Goal: Use online tool/utility: Utilize a website feature to perform a specific function

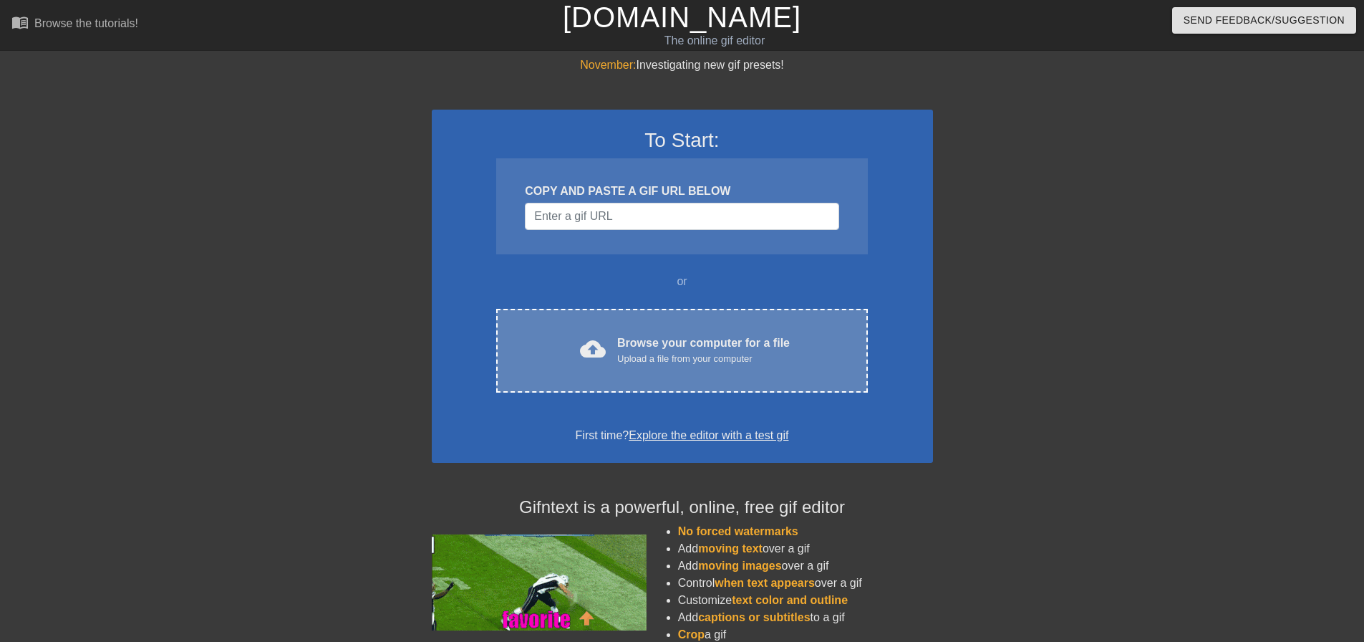
click at [676, 354] on div "Upload a file from your computer" at bounding box center [703, 359] width 173 height 14
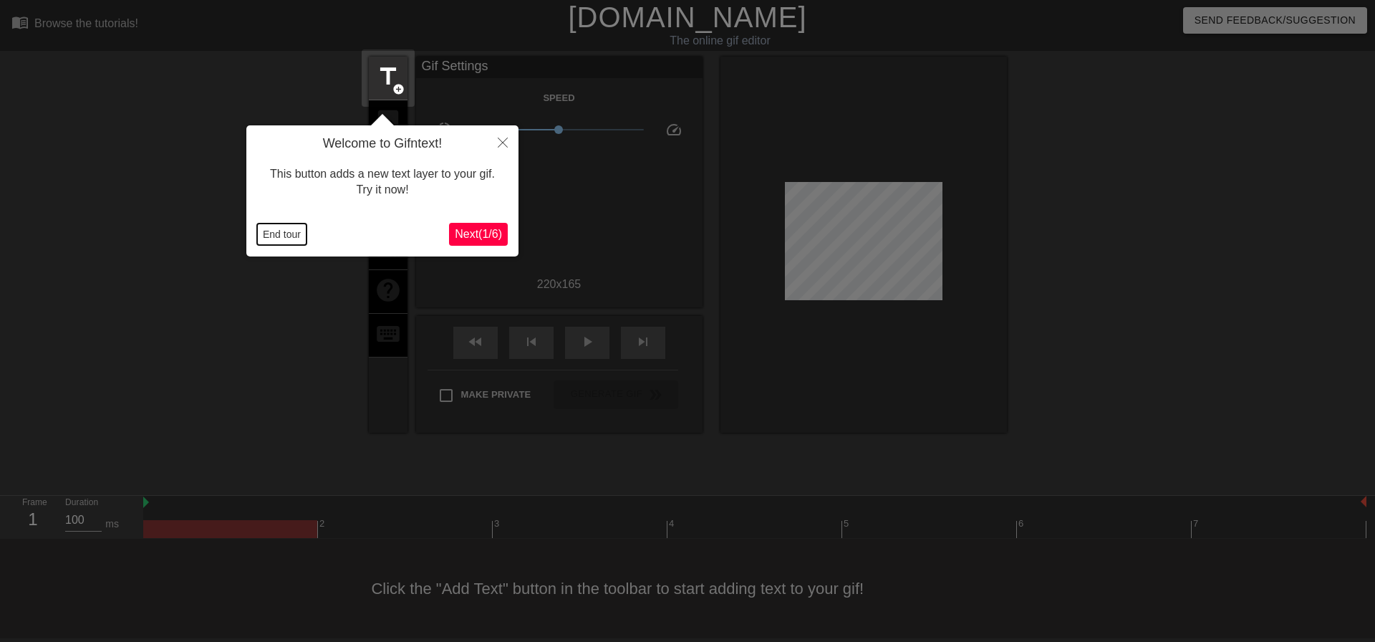
click at [297, 238] on button "End tour" at bounding box center [281, 233] width 49 height 21
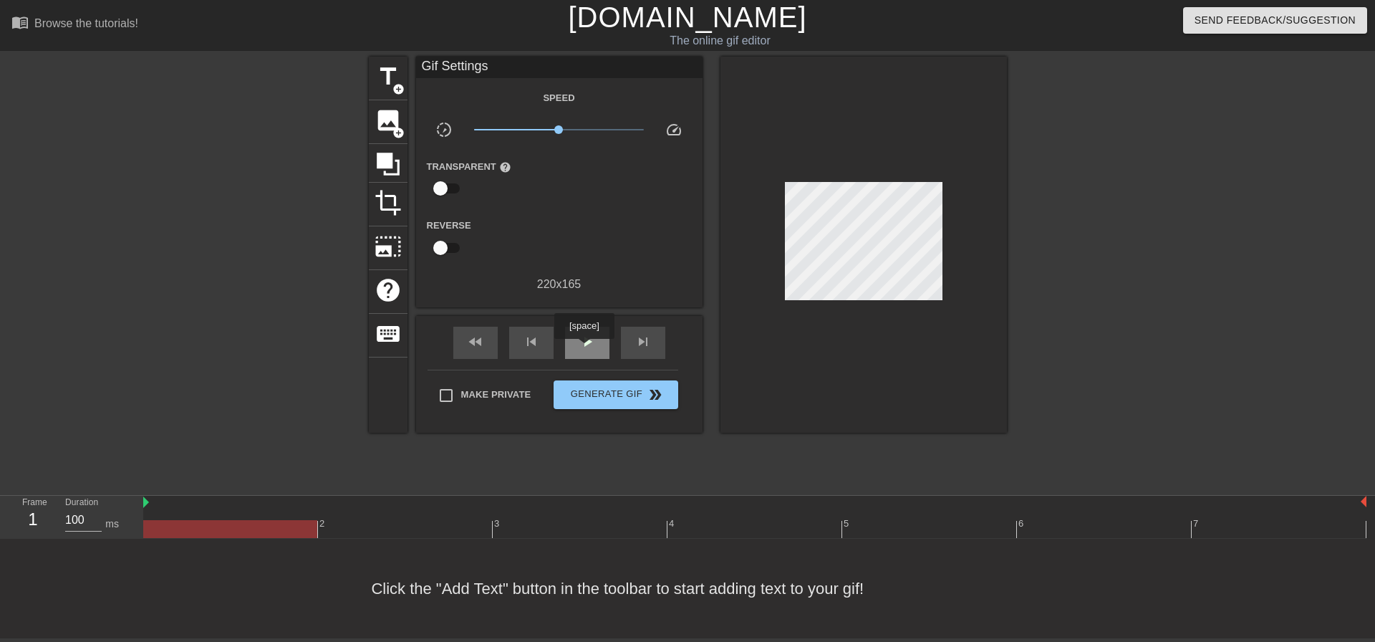
click at [585, 347] on span "play_arrow" at bounding box center [587, 341] width 17 height 17
click at [587, 344] on span "pause" at bounding box center [587, 341] width 17 height 17
click at [386, 81] on span "title" at bounding box center [387, 76] width 27 height 27
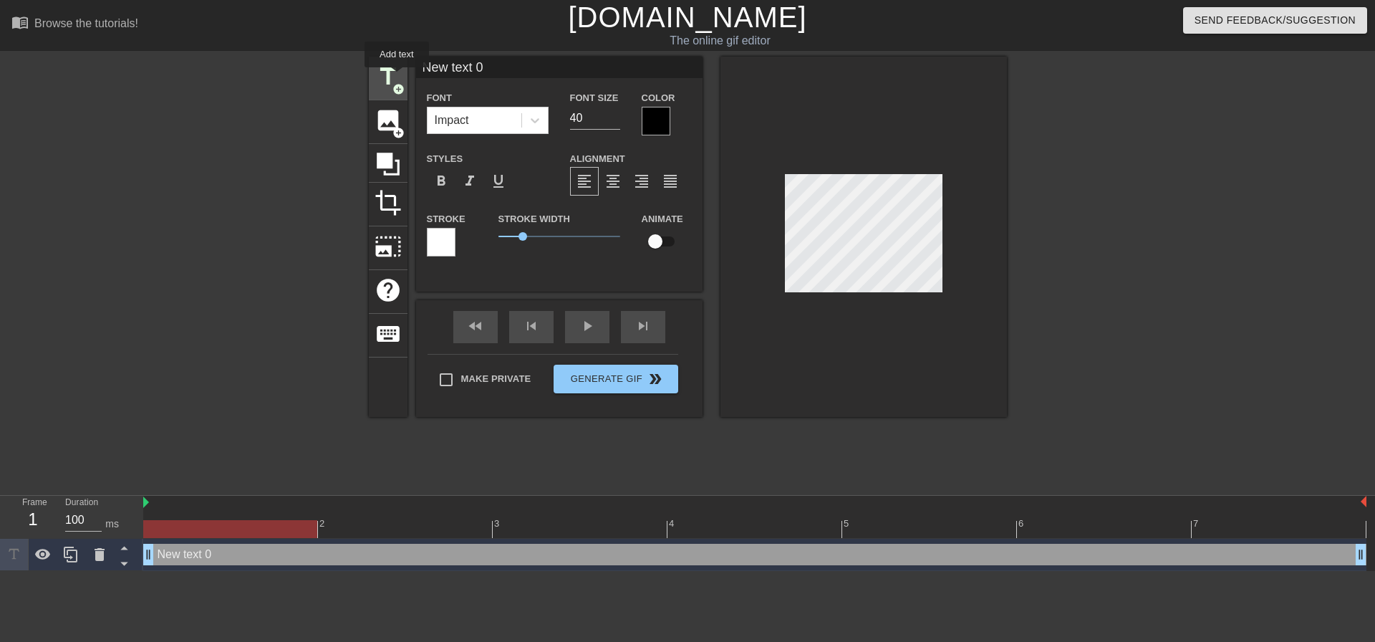
drag, startPoint x: 510, startPoint y: 70, endPoint x: 397, endPoint y: 77, distance: 114.1
click at [397, 77] on div "title add_circle image add_circle crop photo_size_select_large help keyboard Ne…" at bounding box center [688, 237] width 638 height 360
type input "SCM"
drag, startPoint x: 592, startPoint y: 118, endPoint x: 562, endPoint y: 120, distance: 30.1
click at [562, 120] on div "Font Size 40" at bounding box center [595, 112] width 72 height 47
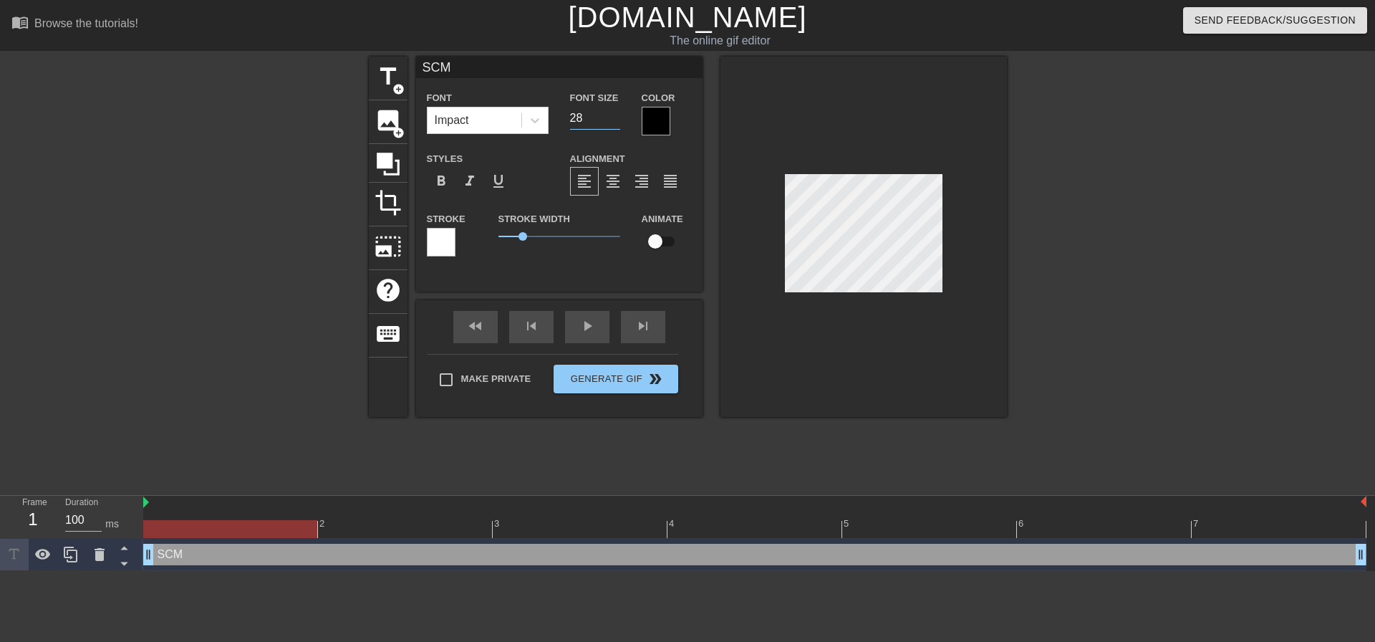
type input "28"
click at [590, 116] on input "28" at bounding box center [595, 118] width 50 height 23
click at [93, 558] on icon at bounding box center [99, 554] width 17 height 17
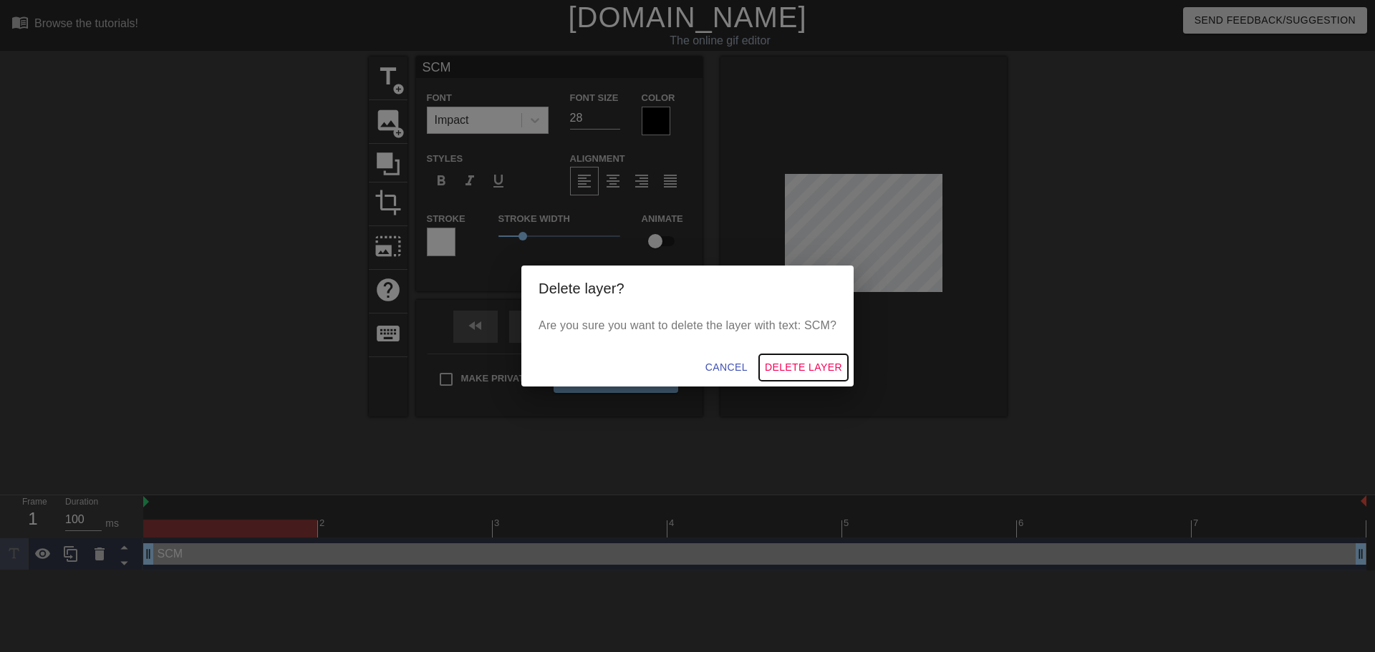
click at [817, 367] on span "Delete Layer" at bounding box center [803, 368] width 77 height 18
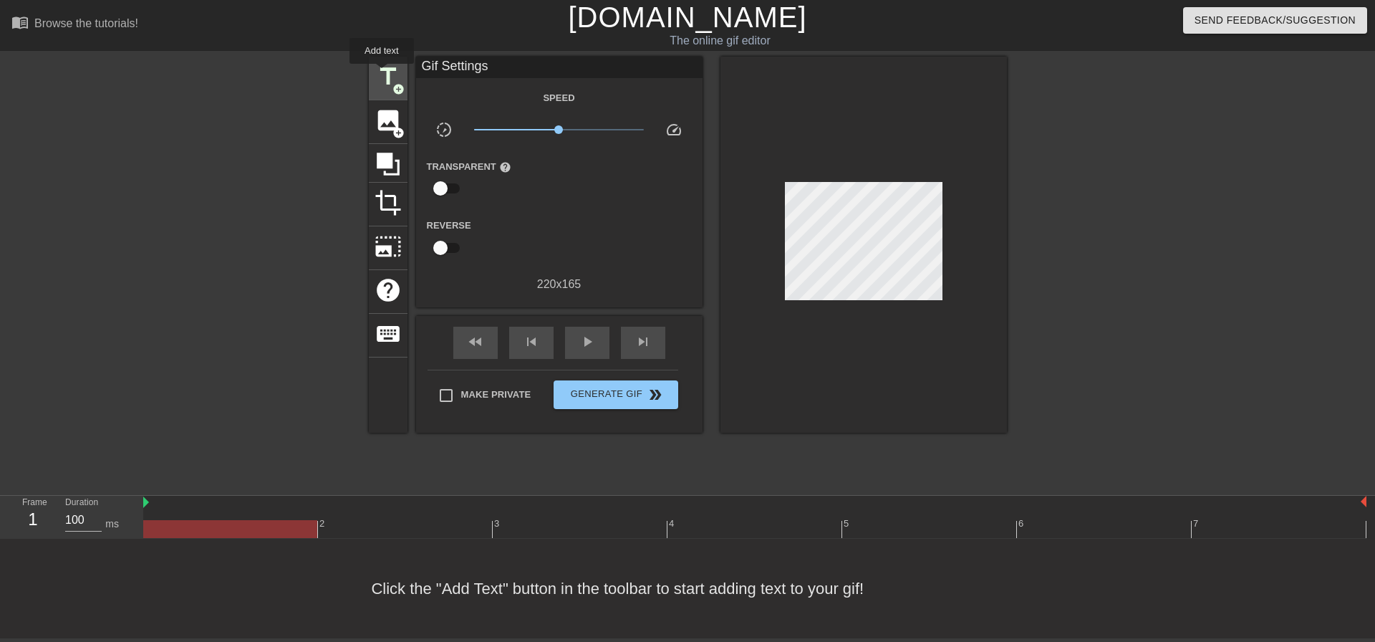
click at [382, 74] on span "title" at bounding box center [387, 76] width 27 height 27
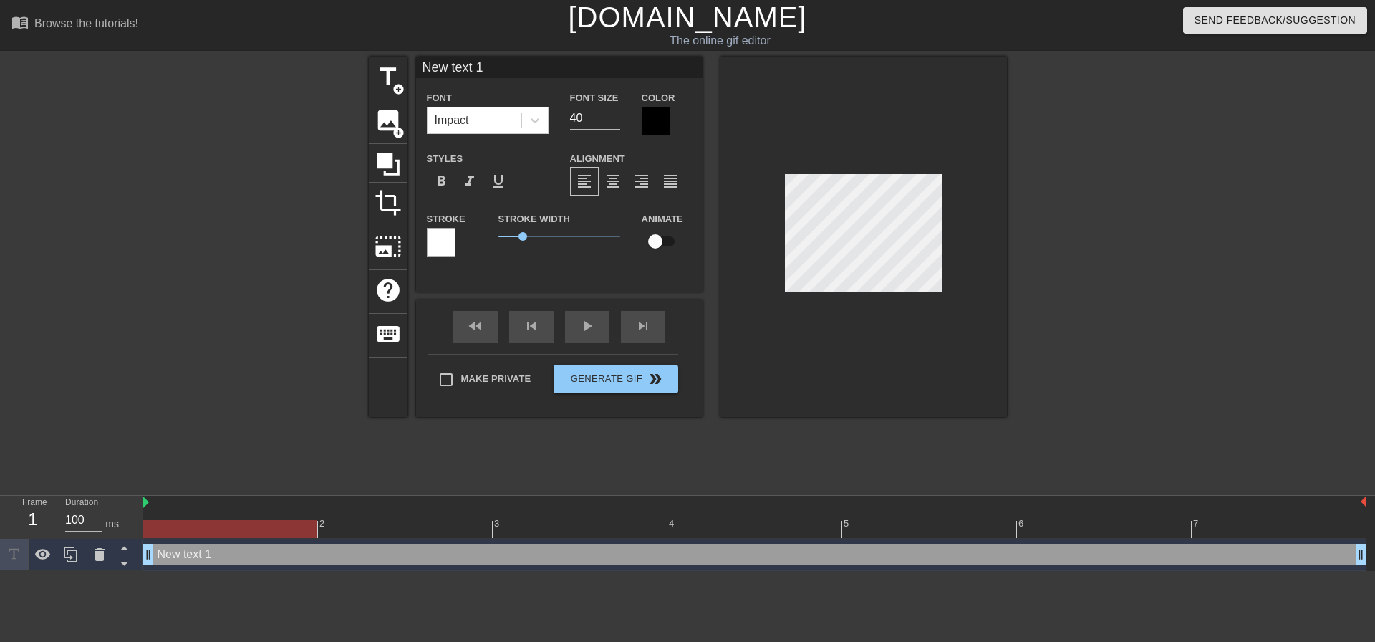
click at [465, 67] on input "New text 1" at bounding box center [559, 67] width 286 height 21
drag, startPoint x: 506, startPoint y: 66, endPoint x: 397, endPoint y: 62, distance: 108.9
click at [397, 65] on div "title add_circle image add_circle crop photo_size_select_large help keyboard Ne…" at bounding box center [688, 237] width 638 height 360
type input "SCM"
drag, startPoint x: 593, startPoint y: 120, endPoint x: 510, endPoint y: 128, distance: 82.7
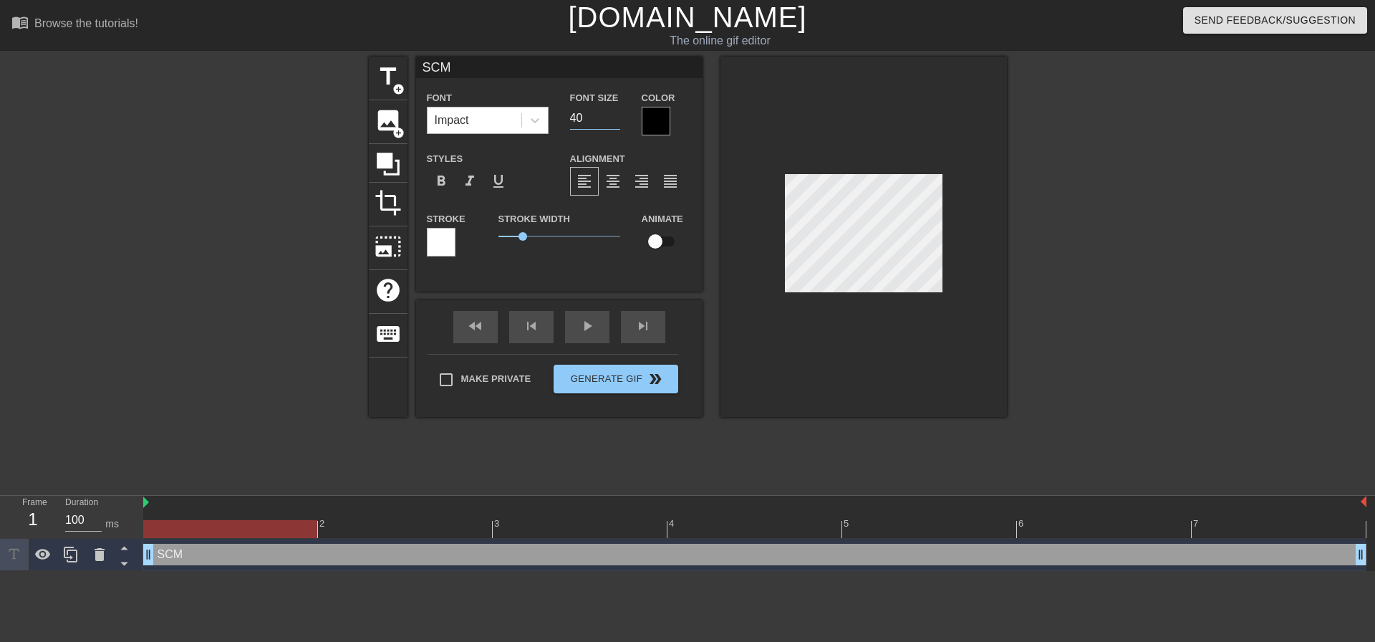
click at [510, 128] on div "Font Impact Font Size 40 Color" at bounding box center [559, 112] width 286 height 47
type input "28"
click at [1128, 297] on div at bounding box center [1131, 272] width 215 height 430
click at [517, 240] on span "0.8" at bounding box center [517, 236] width 9 height 9
click at [716, 253] on div "title add_circle image add_circle crop photo_size_select_large help keyboard SC…" at bounding box center [688, 237] width 638 height 360
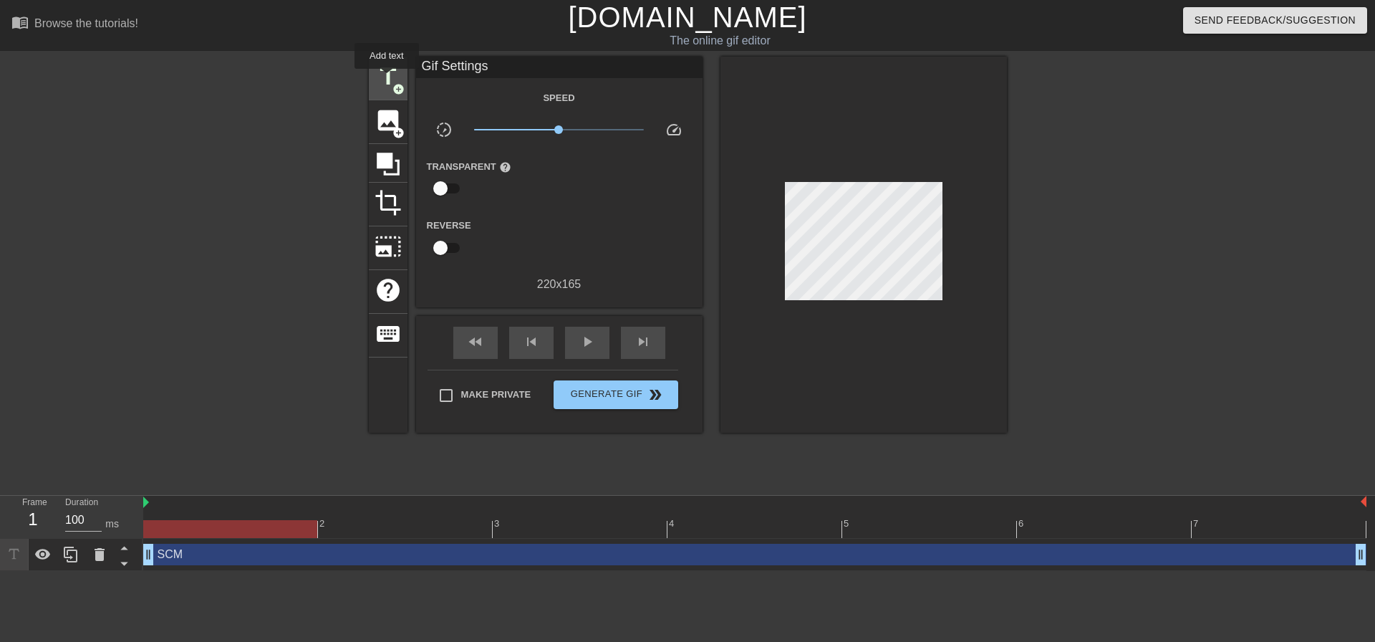
click at [387, 78] on span "title" at bounding box center [387, 76] width 27 height 27
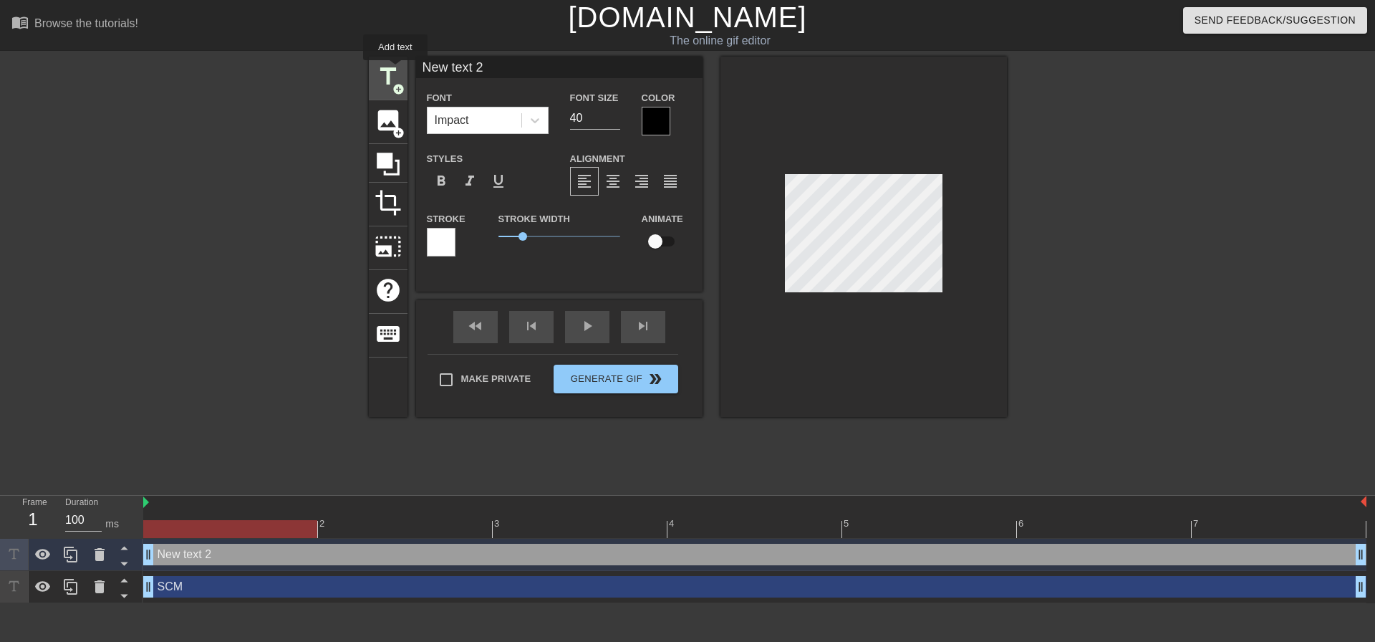
drag, startPoint x: 504, startPoint y: 66, endPoint x: 394, endPoint y: 71, distance: 110.4
click at [394, 71] on div "title add_circle image add_circle crop photo_size_select_large help keyboard Ne…" at bounding box center [688, 237] width 638 height 360
type input "APTXFSSP-2209"
drag, startPoint x: 594, startPoint y: 123, endPoint x: 550, endPoint y: 125, distance: 44.4
click at [550, 125] on div "Font Impact Font Size 40 Color" at bounding box center [559, 112] width 286 height 47
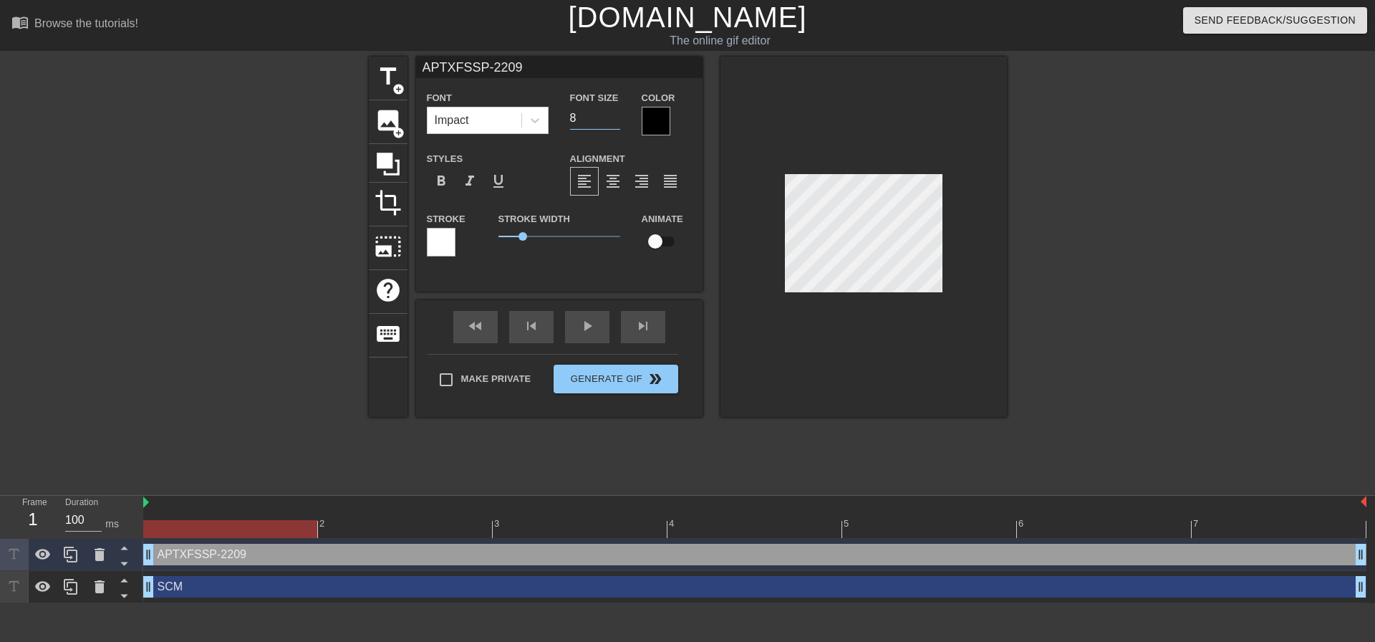
type input "8"
drag, startPoint x: 523, startPoint y: 233, endPoint x: 502, endPoint y: 235, distance: 20.9
click at [502, 235] on span "0.15" at bounding box center [502, 236] width 9 height 9
click at [654, 239] on input "checkbox" at bounding box center [655, 241] width 82 height 27
checkbox input "true"
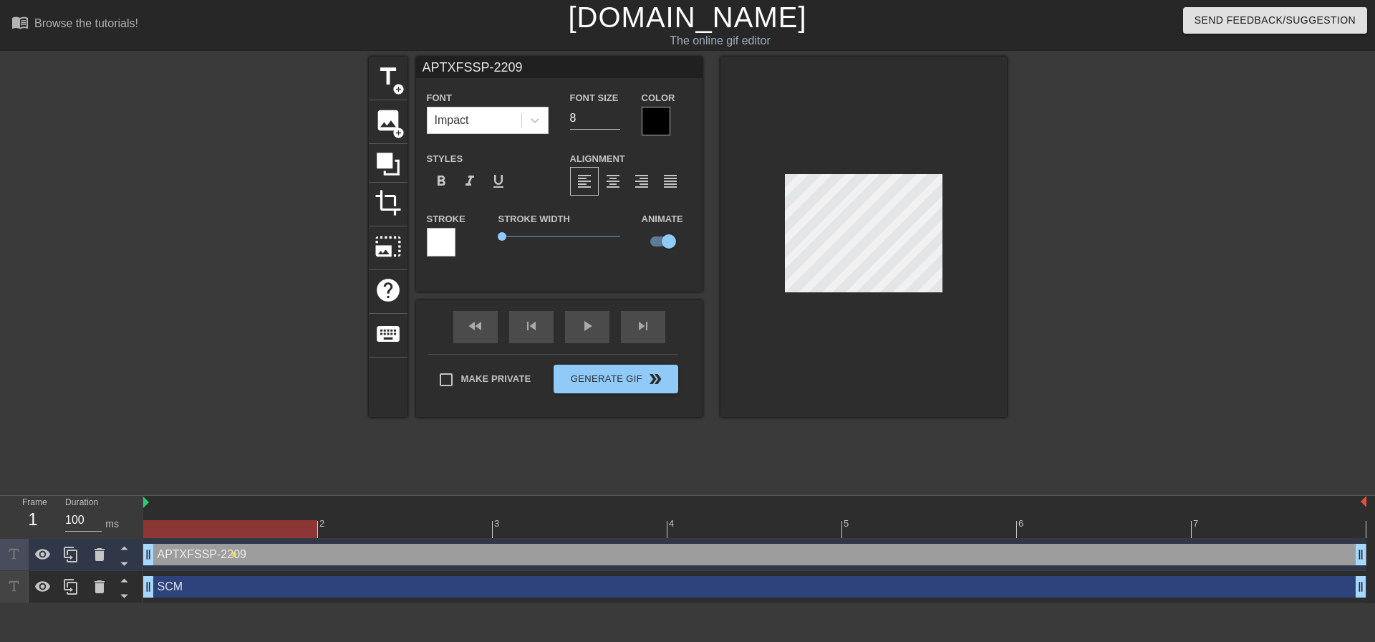
click at [851, 349] on div at bounding box center [863, 237] width 286 height 360
click at [975, 268] on div at bounding box center [863, 237] width 286 height 360
click at [1131, 366] on div at bounding box center [1131, 272] width 215 height 430
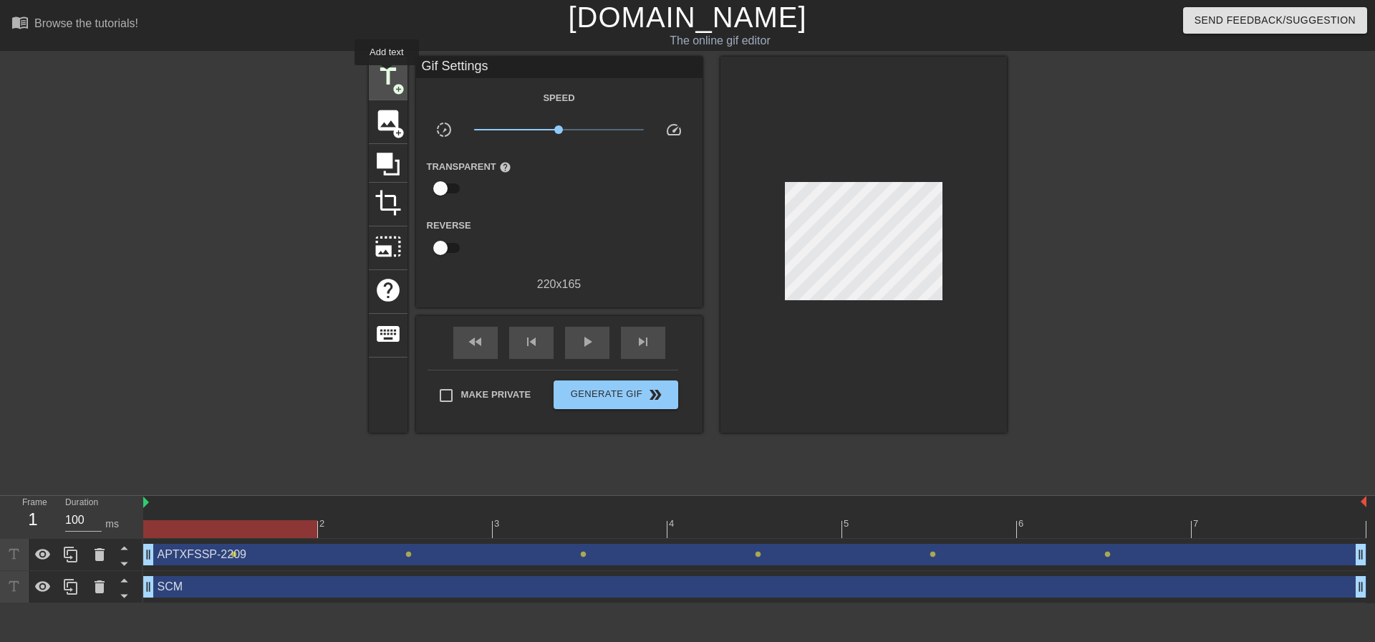
click at [387, 75] on span "title" at bounding box center [387, 76] width 27 height 27
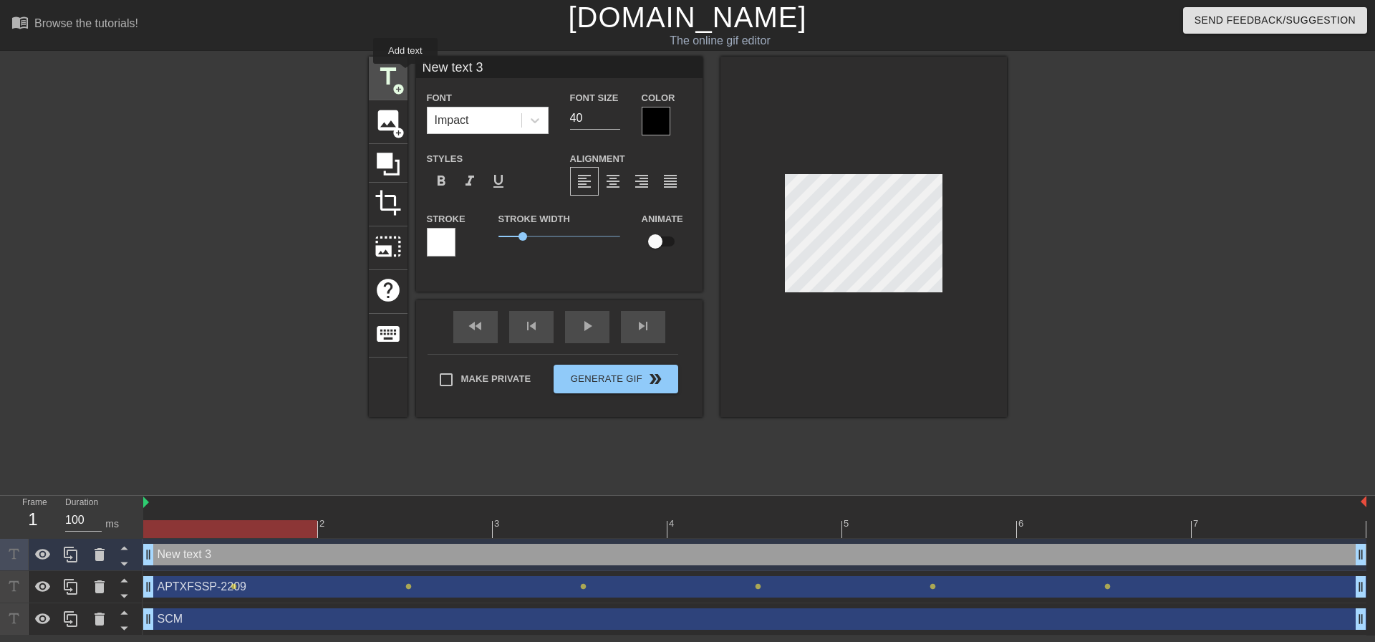
drag, startPoint x: 501, startPoint y: 69, endPoint x: 405, endPoint y: 74, distance: 96.0
click at [405, 74] on div "title add_circle image add_circle crop photo_size_select_large help keyboard Ne…" at bounding box center [688, 237] width 638 height 360
type input "APTXFSSP-2211"
drag, startPoint x: 581, startPoint y: 119, endPoint x: 478, endPoint y: 127, distance: 104.2
click at [481, 127] on div "Font Impact Font Size 40 Color" at bounding box center [559, 112] width 286 height 47
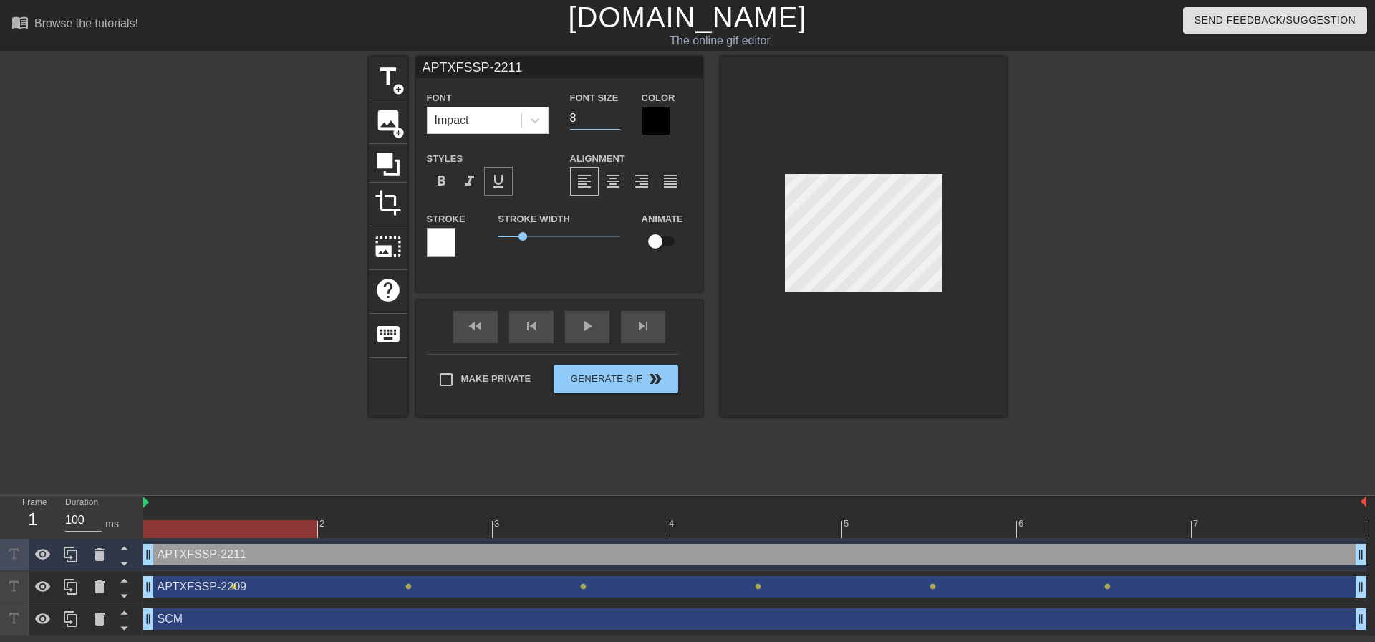
type input "8"
drag, startPoint x: 523, startPoint y: 236, endPoint x: 505, endPoint y: 238, distance: 18.7
click at [505, 238] on span "0.3" at bounding box center [505, 236] width 9 height 9
click at [662, 241] on input "checkbox" at bounding box center [655, 241] width 82 height 27
checkbox input "true"
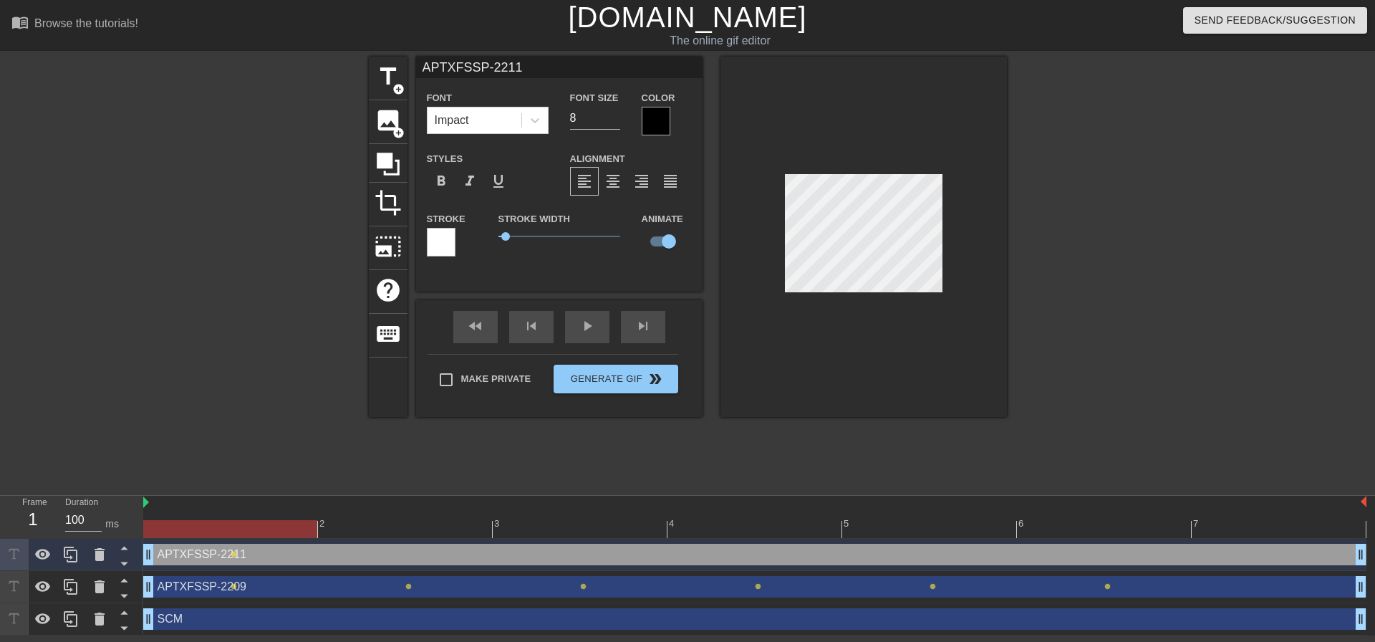
click at [372, 555] on div "APTXFSSP-2211 drag_handle drag_handle" at bounding box center [754, 553] width 1223 height 21
click at [263, 413] on div at bounding box center [244, 272] width 215 height 430
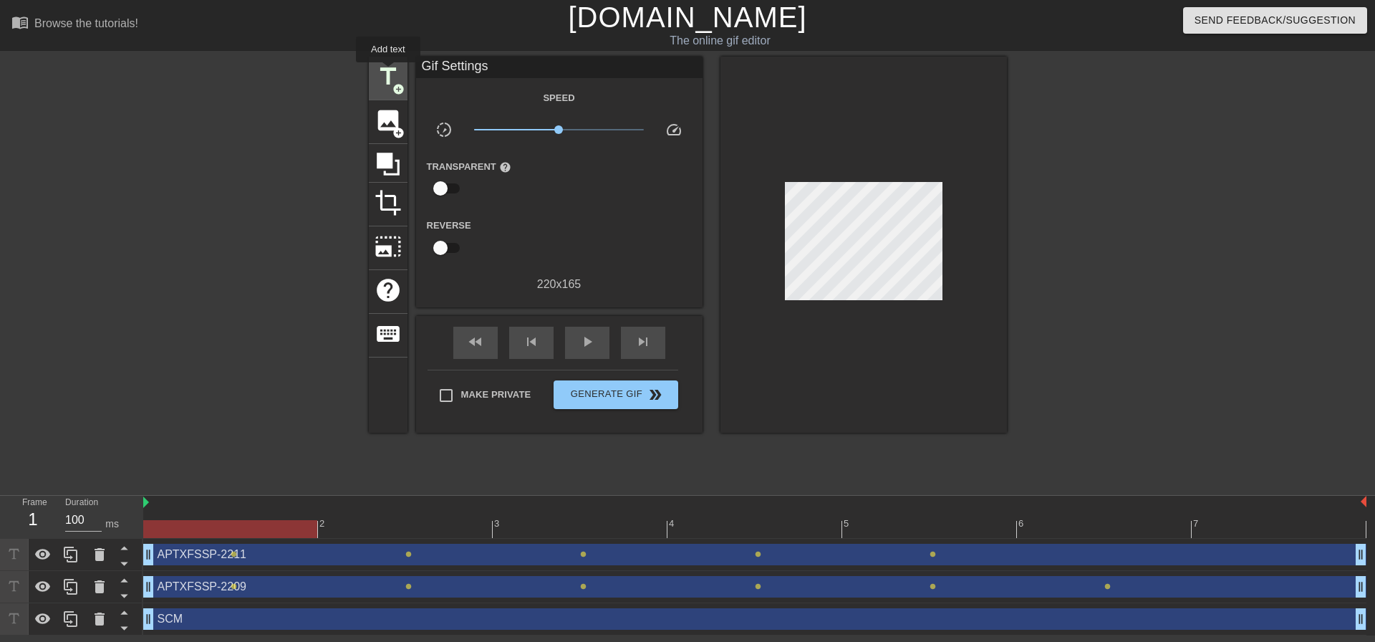
click at [388, 72] on span "title" at bounding box center [387, 76] width 27 height 27
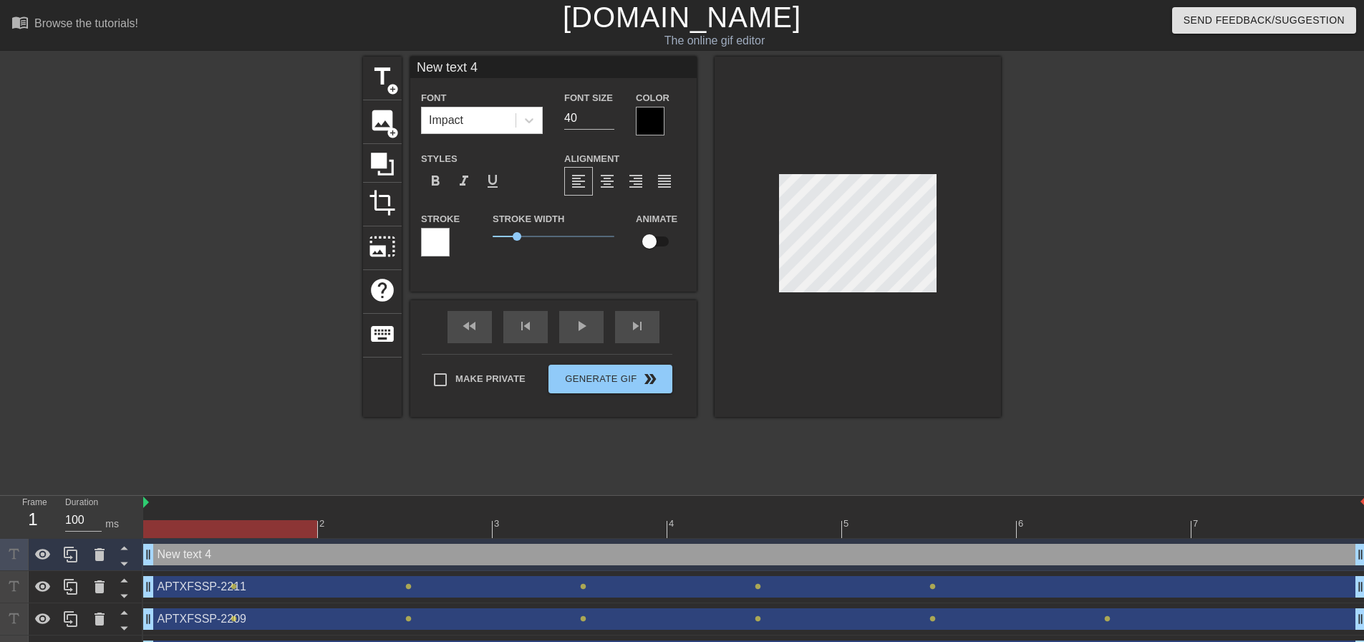
drag, startPoint x: 502, startPoint y: 67, endPoint x: 404, endPoint y: 72, distance: 98.3
click at [404, 72] on div "title add_circle image add_circle crop photo_size_select_large help keyboard Ne…" at bounding box center [682, 237] width 638 height 360
type input "APTXFSALM-6403"
drag, startPoint x: 591, startPoint y: 120, endPoint x: 543, endPoint y: 122, distance: 47.3
click at [543, 122] on div "Font Impact Font Size 40 Color" at bounding box center [553, 112] width 286 height 47
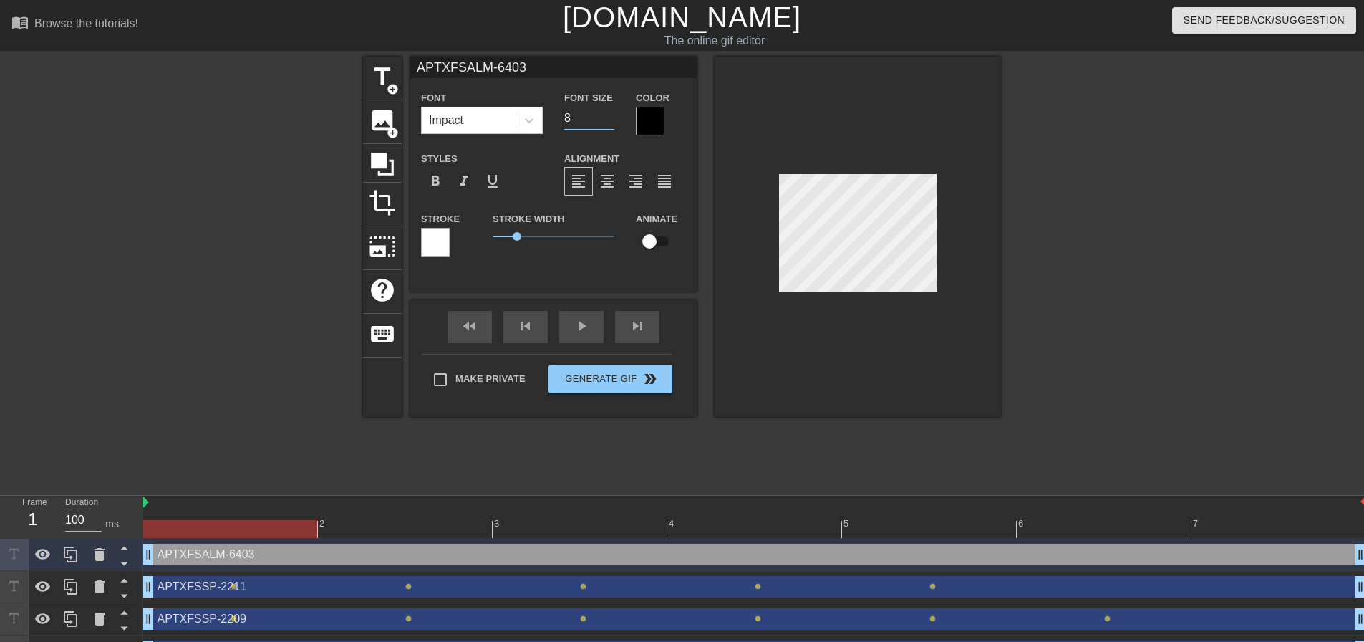
type input "8"
drag, startPoint x: 513, startPoint y: 236, endPoint x: 498, endPoint y: 236, distance: 15.1
click at [498, 236] on span "0.25" at bounding box center [499, 236] width 9 height 9
click at [649, 243] on input "checkbox" at bounding box center [650, 241] width 82 height 27
checkbox input "true"
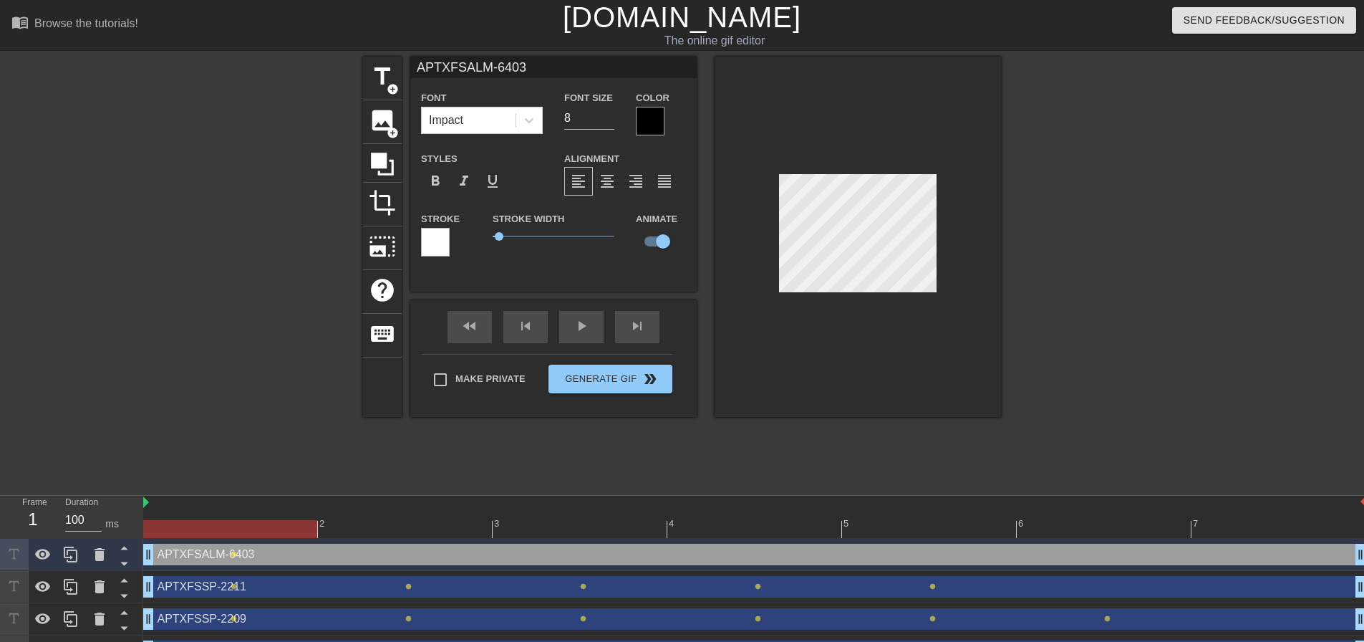
click at [776, 558] on div "APTXFSALM-6403 drag_handle drag_handle" at bounding box center [754, 553] width 1223 height 21
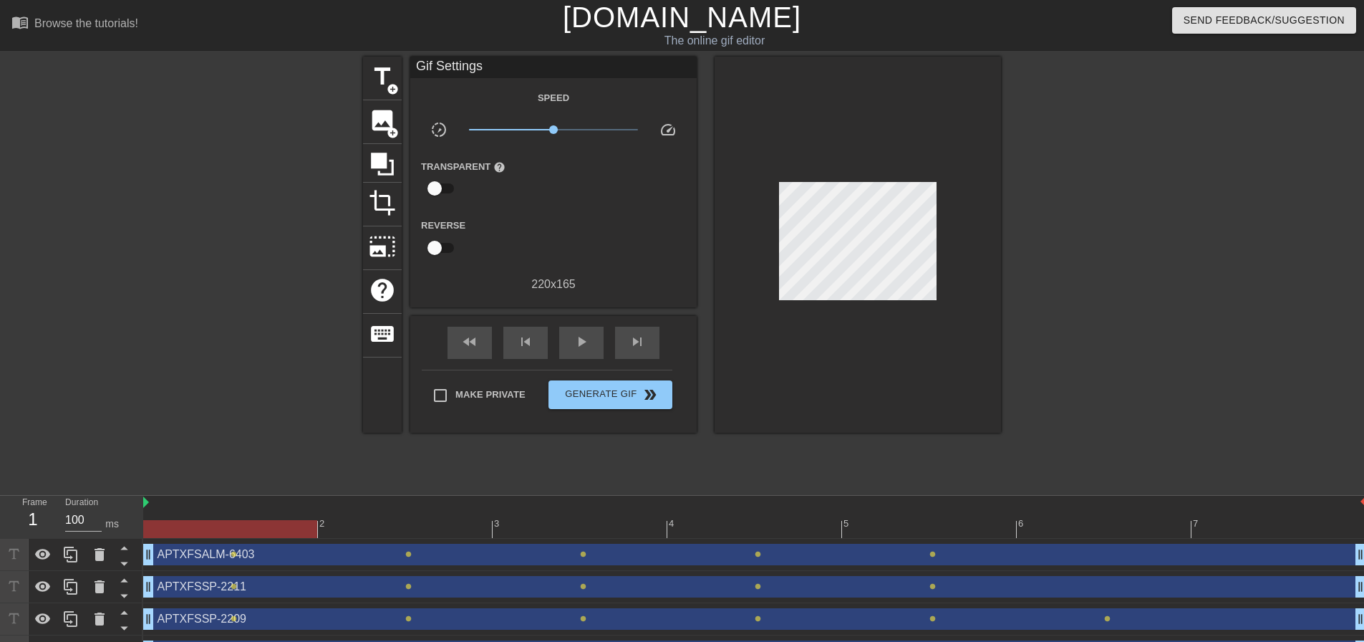
click at [1202, 249] on div at bounding box center [1125, 272] width 215 height 430
click at [377, 75] on span "title" at bounding box center [382, 76] width 27 height 27
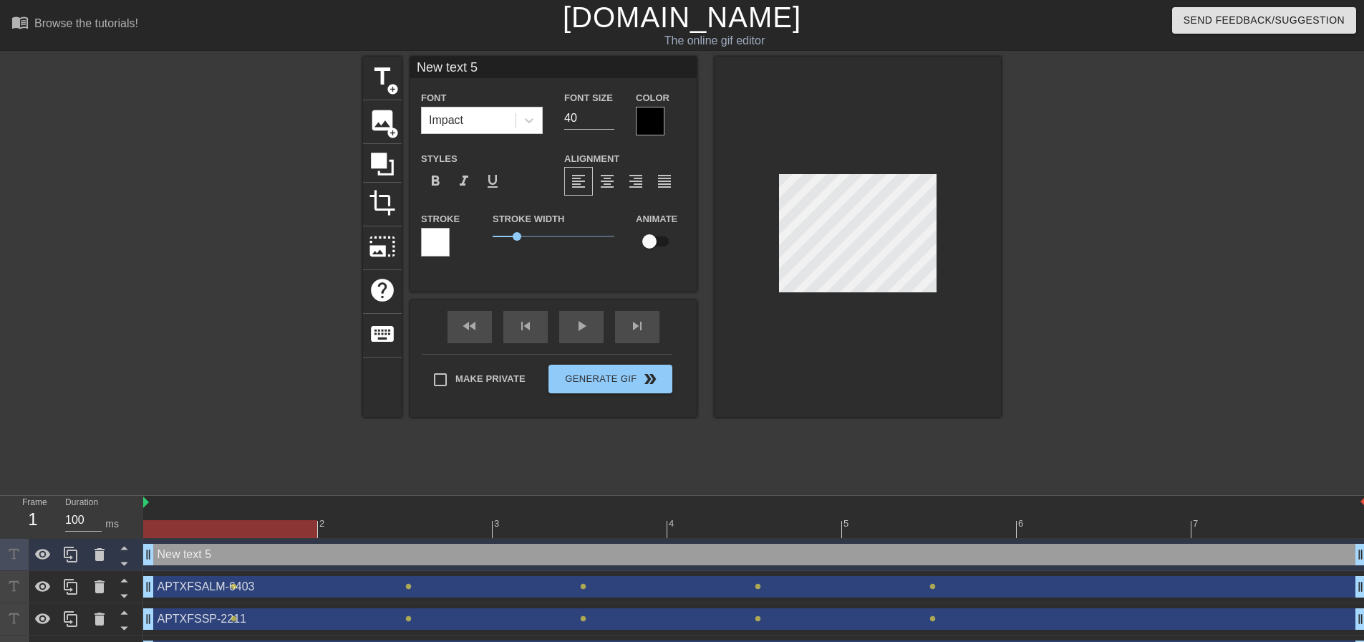
drag, startPoint x: 494, startPoint y: 66, endPoint x: 327, endPoint y: 76, distance: 167.1
click at [328, 76] on div "title add_circle image add_circle crop photo_size_select_large help keyboard Ne…" at bounding box center [682, 272] width 1364 height 430
type input "APTRAXFS-39217"
drag, startPoint x: 571, startPoint y: 116, endPoint x: 536, endPoint y: 119, distance: 35.2
click at [536, 119] on div "Font Impact Font Size 40 Color" at bounding box center [553, 112] width 286 height 47
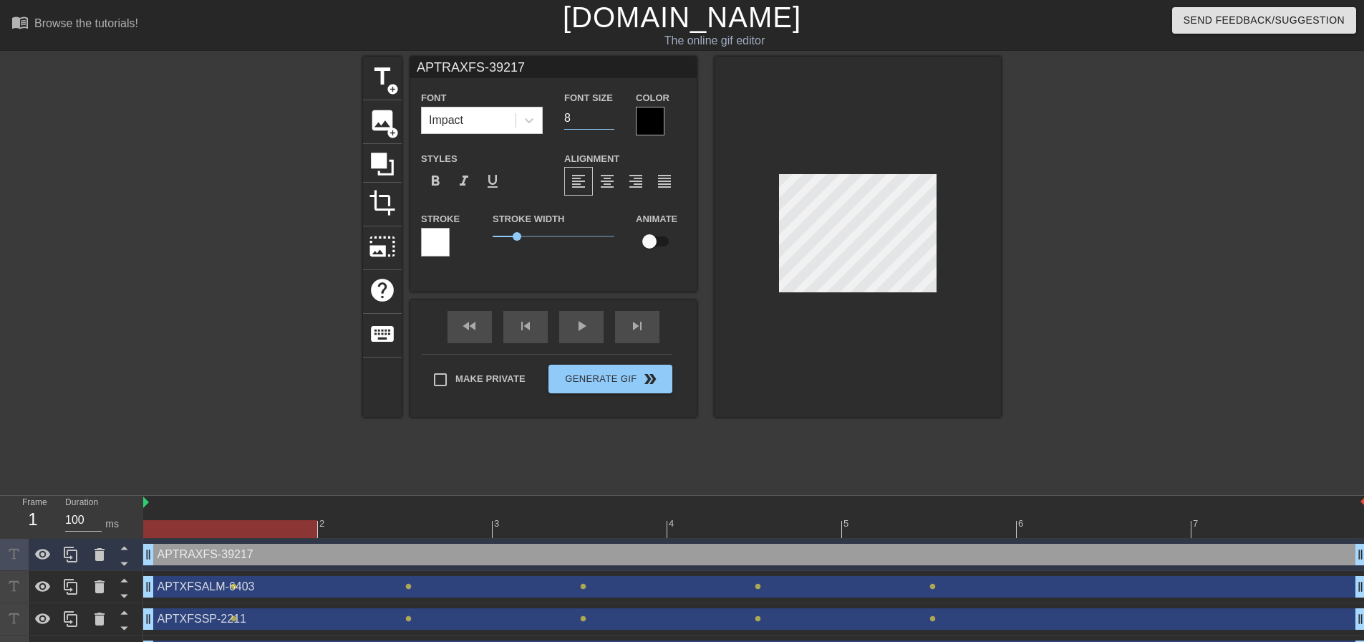
type input "8"
drag, startPoint x: 516, startPoint y: 236, endPoint x: 499, endPoint y: 238, distance: 17.3
click at [499, 238] on span "0.25" at bounding box center [499, 236] width 9 height 9
click at [651, 241] on input "checkbox" at bounding box center [650, 241] width 82 height 27
checkbox input "true"
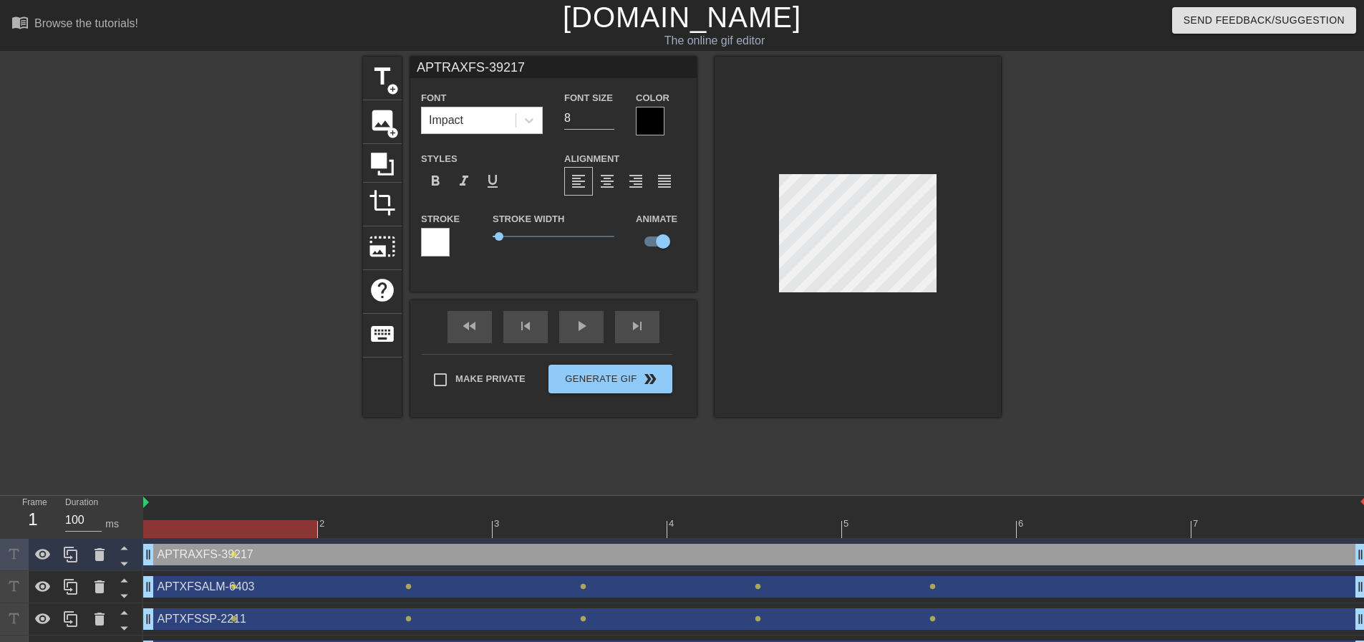
click at [533, 556] on div "APTRAXFS-39217 drag_handle drag_handle" at bounding box center [754, 553] width 1223 height 21
type input "APTRAXFS-3d9217"
type textarea "APTRAXFS-3d9217"
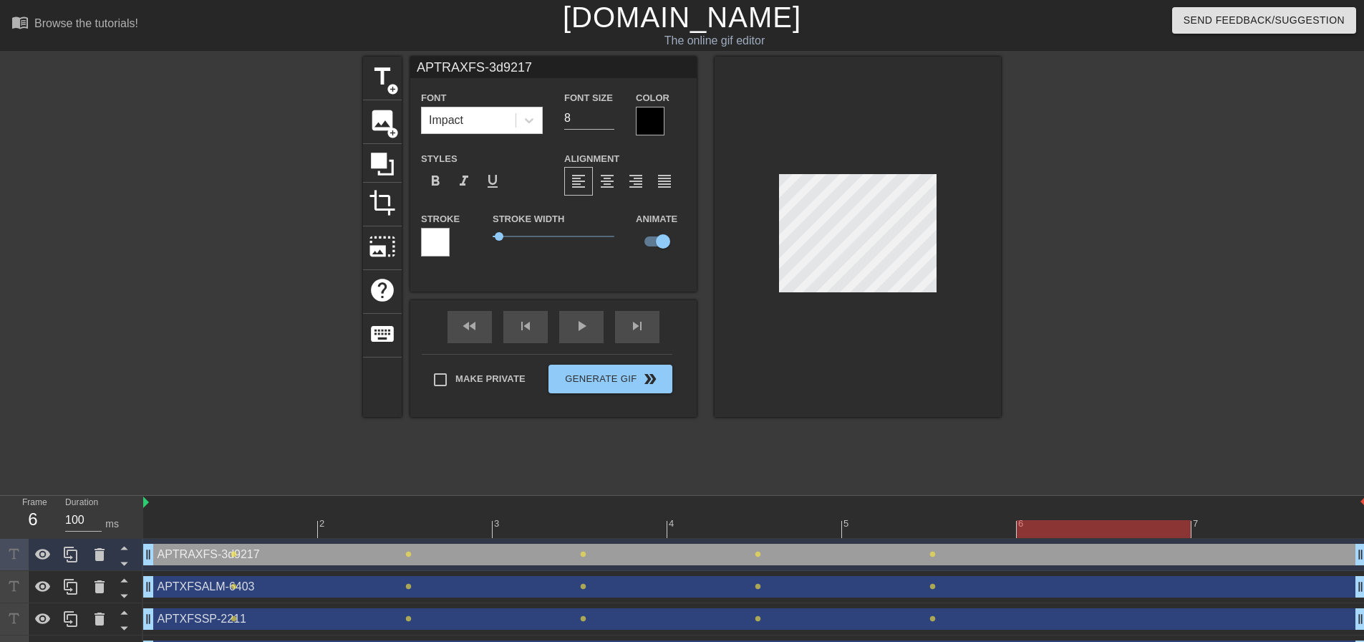
type input "APTRAXFS-3da9217"
type textarea "APTRAXFS-3da9217"
click at [502, 69] on input "APTRAXFS-3da9217" at bounding box center [553, 67] width 286 height 21
click at [1158, 559] on div "APTRAXFS-39217 drag_handle drag_handle" at bounding box center [754, 553] width 1223 height 21
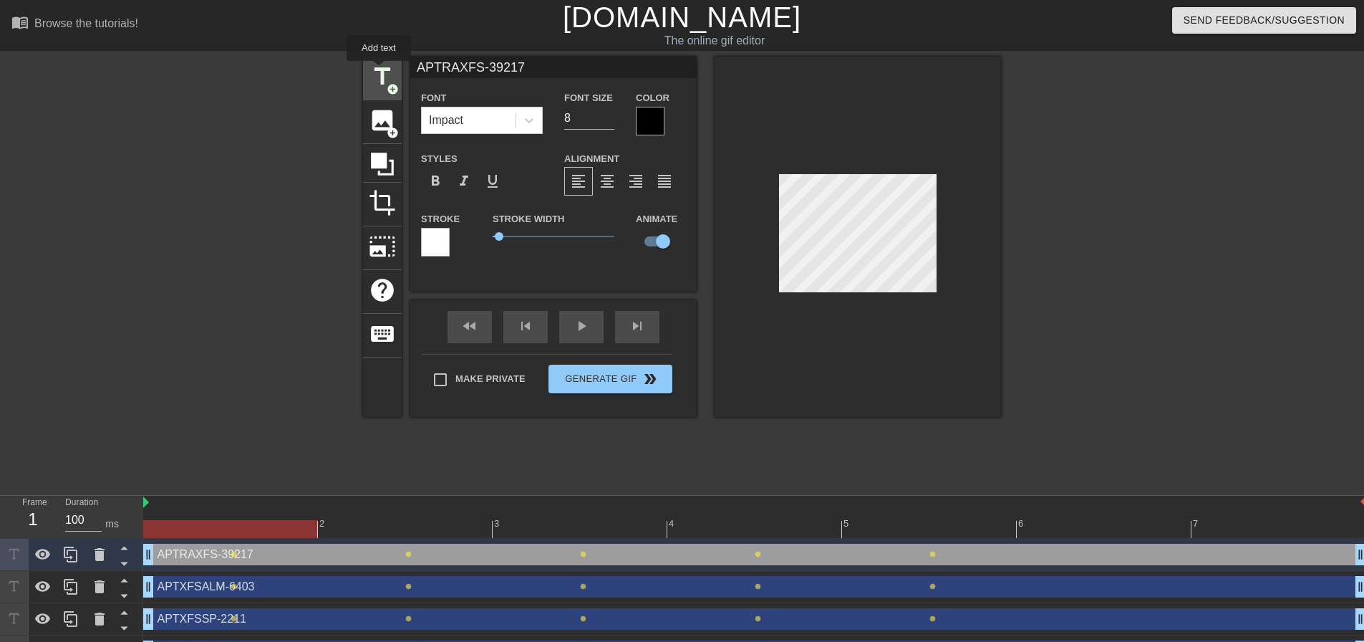
click at [379, 71] on span "title" at bounding box center [382, 76] width 27 height 27
type input "New text 6"
type input "40"
checkbox input "false"
drag, startPoint x: 520, startPoint y: 65, endPoint x: 356, endPoint y: 72, distance: 164.1
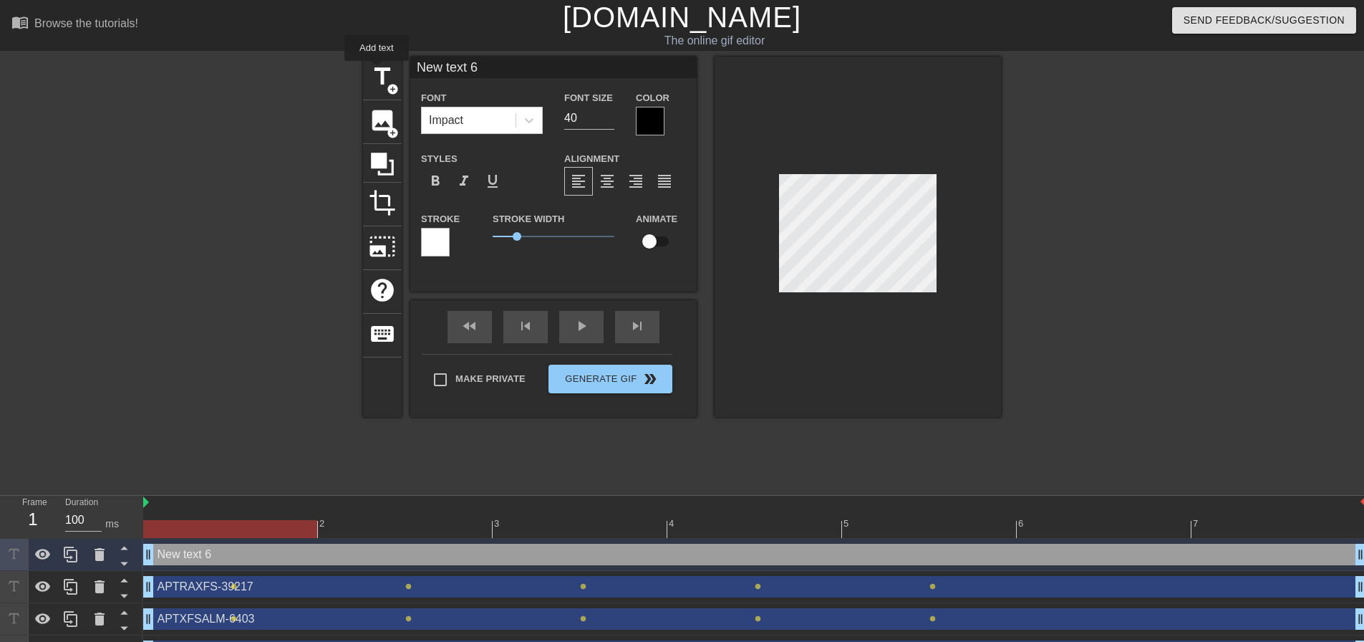
click at [356, 72] on div "title add_circle image add_circle crop photo_size_select_large help keyboard Ne…" at bounding box center [682, 272] width 1364 height 430
type input "APTRAXFS-39199"
drag, startPoint x: 581, startPoint y: 121, endPoint x: 531, endPoint y: 121, distance: 50.8
click at [531, 121] on div "Font Impact Font Size 40 Color" at bounding box center [553, 112] width 286 height 47
type input "8"
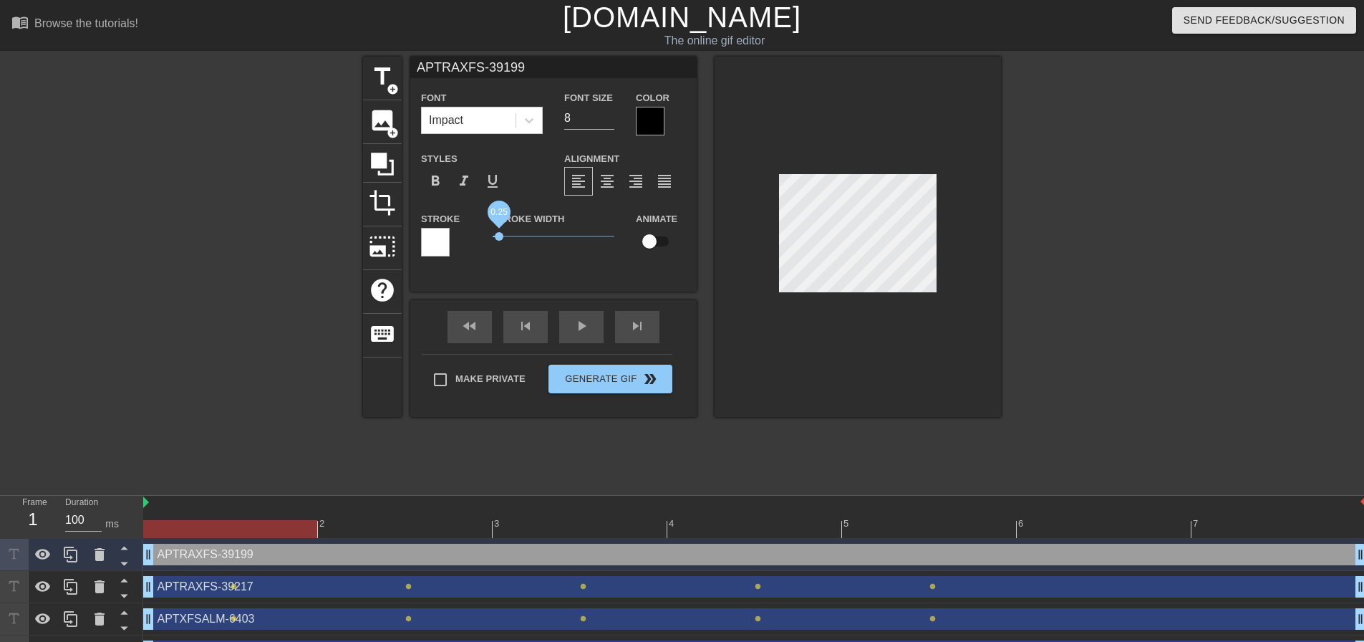
drag, startPoint x: 513, startPoint y: 236, endPoint x: 498, endPoint y: 238, distance: 15.2
click at [498, 238] on span "0.25" at bounding box center [499, 236] width 9 height 9
click at [655, 241] on input "checkbox" at bounding box center [650, 241] width 82 height 27
checkbox input "true"
click at [449, 560] on div "APTRAXFS-39199 drag_handle drag_handle" at bounding box center [754, 553] width 1223 height 21
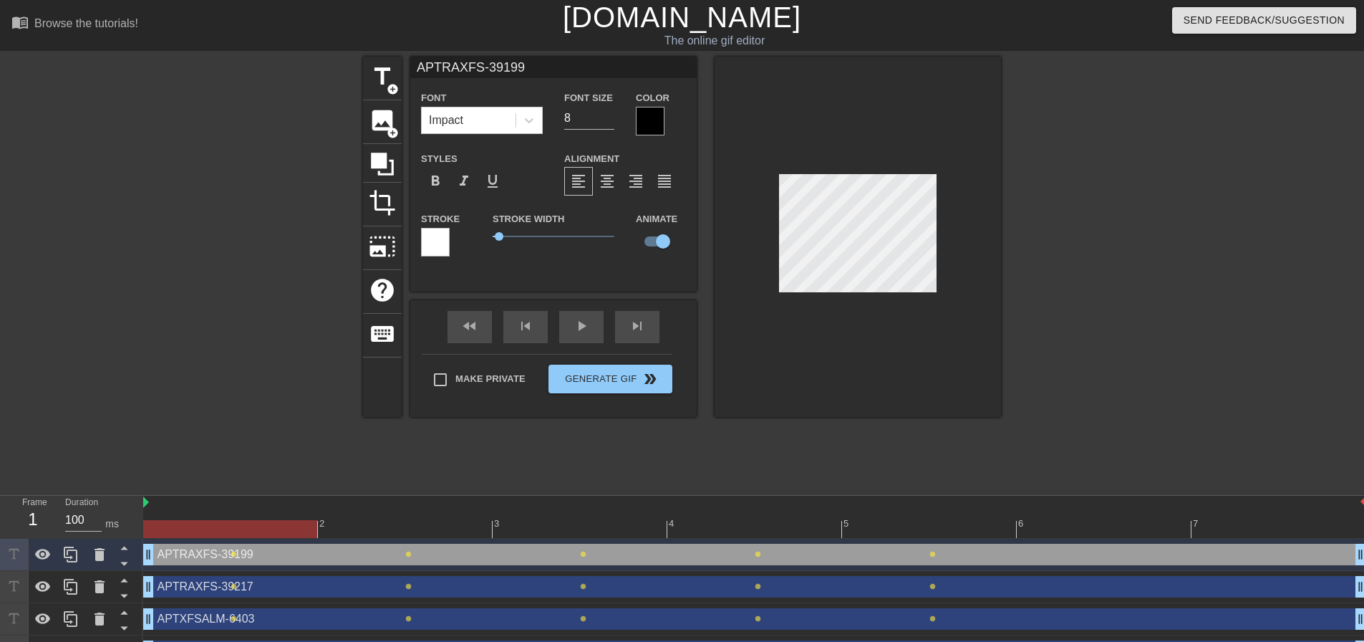
click at [1122, 316] on div at bounding box center [1125, 272] width 215 height 430
